Goal: Find specific page/section: Find specific page/section

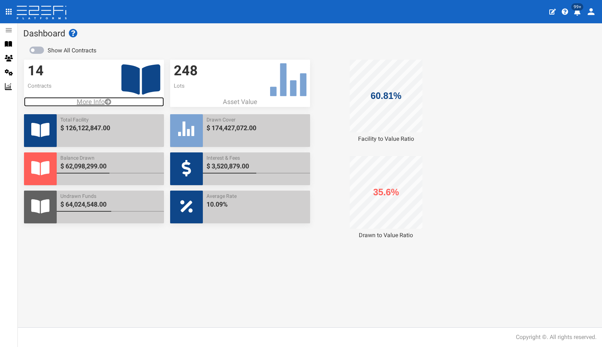
click at [90, 102] on p "More Info" at bounding box center [94, 101] width 140 height 9
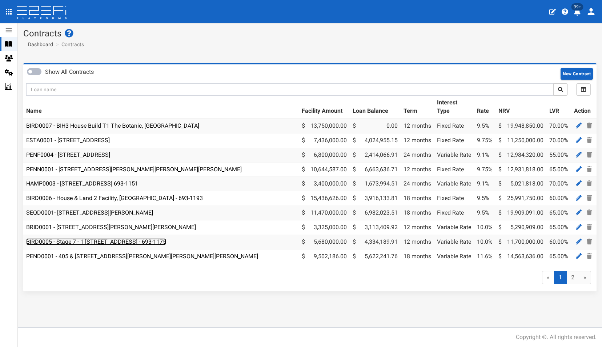
click at [117, 239] on link "BIRD0005 - Stage 7 - 1 BRUSH CHERRY Boulevard THRUMSTER NSW 2444 - 693-1175" at bounding box center [96, 241] width 140 height 7
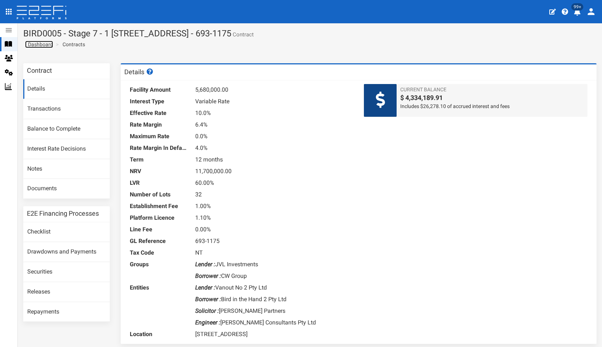
click at [40, 44] on span "Dashboard" at bounding box center [39, 44] width 28 height 6
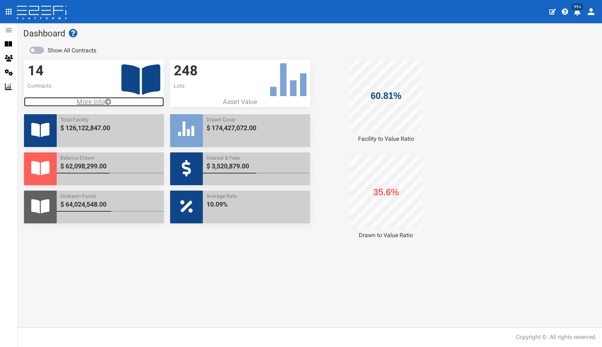
click at [89, 102] on p "More Info" at bounding box center [94, 101] width 140 height 9
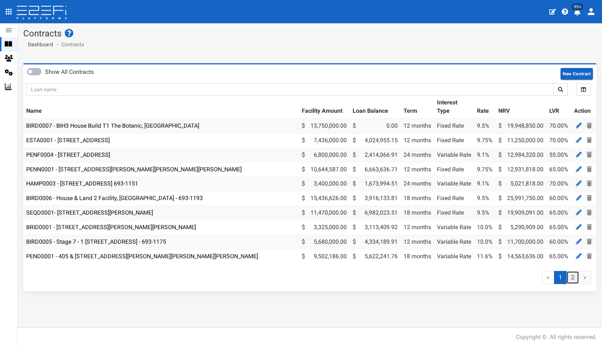
click at [574, 284] on link "2" at bounding box center [572, 277] width 13 height 13
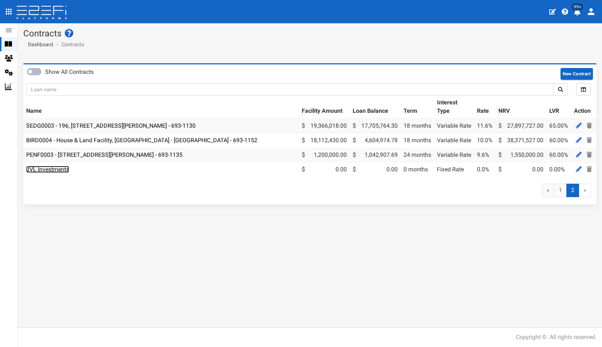
click at [49, 170] on link "JVL Investments" at bounding box center [47, 169] width 43 height 7
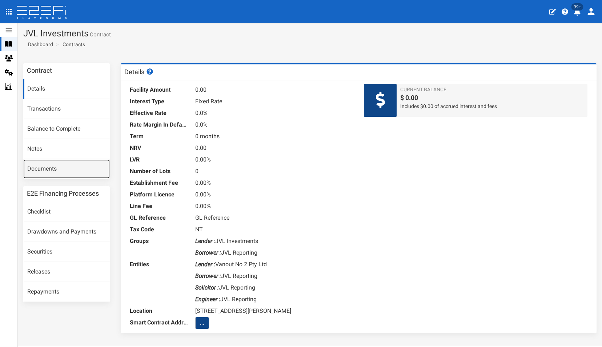
click at [40, 169] on link "Documents" at bounding box center [66, 169] width 86 height 20
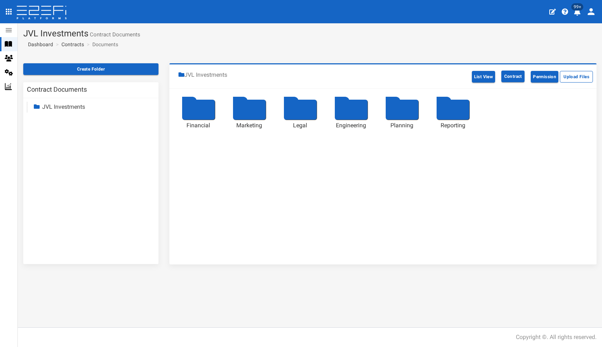
click at [455, 107] on div at bounding box center [452, 110] width 33 height 20
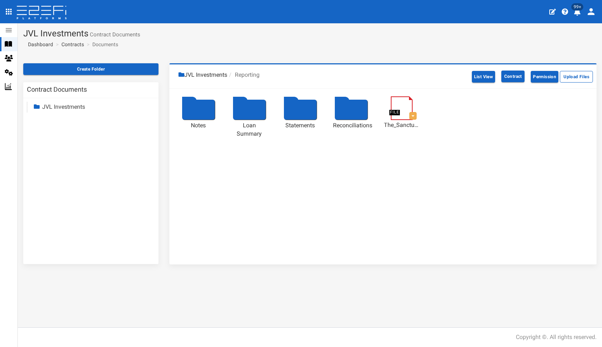
click at [195, 111] on div at bounding box center [198, 110] width 33 height 20
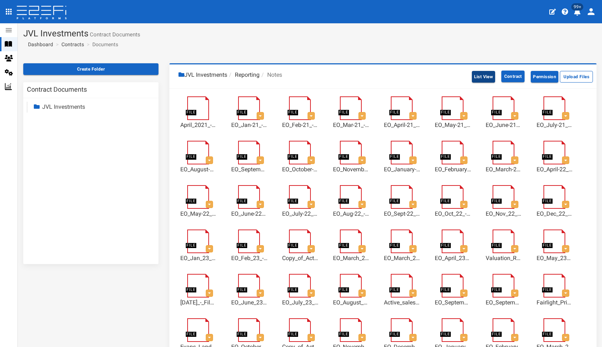
click at [473, 76] on button "List View" at bounding box center [484, 77] width 24 height 12
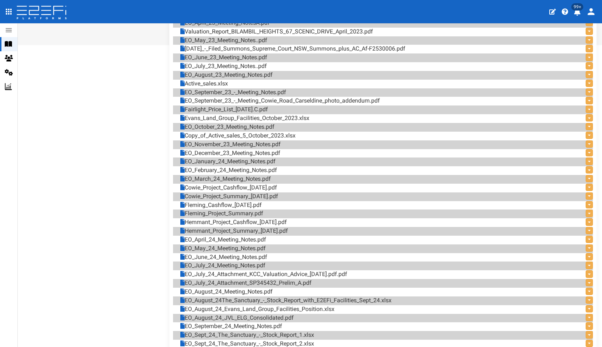
scroll to position [544, 0]
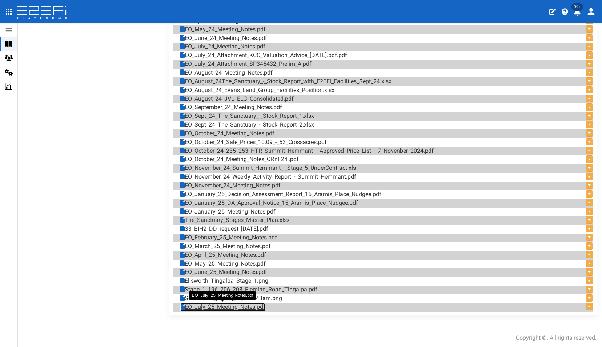
click at [223, 306] on link "EO_July_25_Meeting_Notes.pdf" at bounding box center [222, 307] width 85 height 8
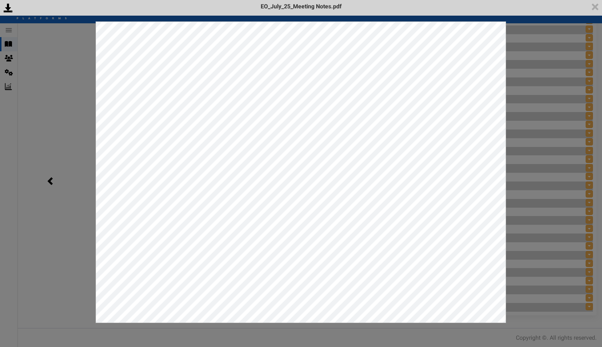
scroll to position [0, 0]
